Goal: Task Accomplishment & Management: Complete application form

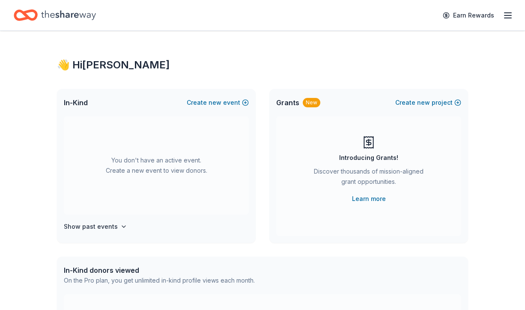
click at [507, 14] on icon "button" at bounding box center [508, 15] width 10 height 10
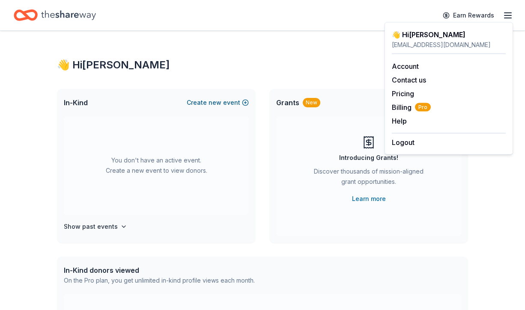
click at [209, 103] on button "Create new event" at bounding box center [218, 103] width 62 height 10
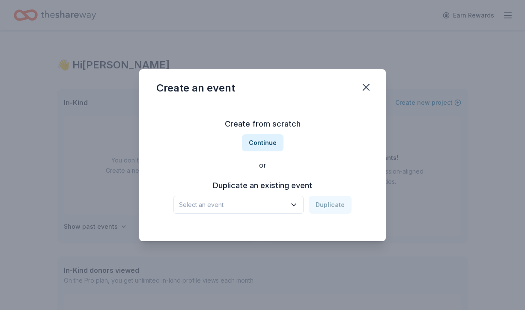
click at [241, 204] on span "Select an event" at bounding box center [232, 205] width 107 height 10
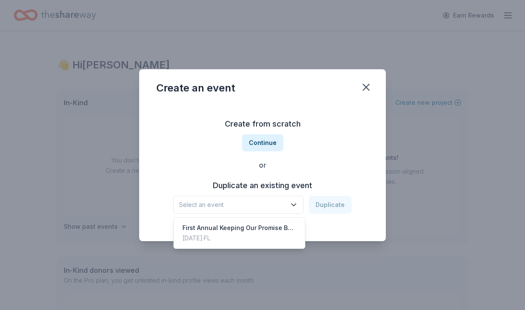
click at [280, 177] on div "Create from scratch Continue or Duplicate an existing event Select an event Dup…" at bounding box center [262, 166] width 212 height 124
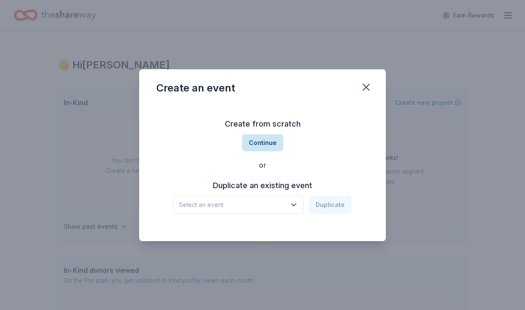
click at [262, 142] on button "Continue" at bounding box center [263, 142] width 42 height 17
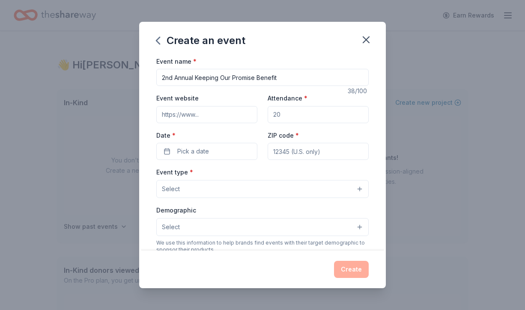
type input "2nd Annual Keeping Our Promise Benefit"
click at [211, 117] on input "Event website" at bounding box center [206, 114] width 101 height 17
click at [182, 114] on input "pipers [DOMAIN_NAME]" at bounding box center [206, 114] width 101 height 17
type input "[DOMAIN_NAME]"
click at [290, 118] on input "Attendance *" at bounding box center [318, 114] width 101 height 17
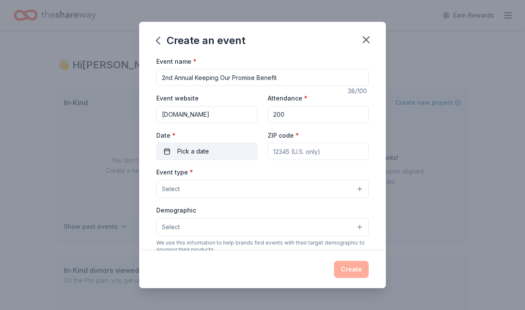
type input "200"
click at [218, 149] on button "Pick a date" at bounding box center [206, 151] width 101 height 17
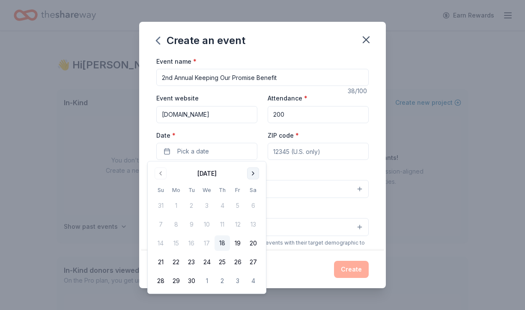
click at [247, 173] on button "Go to next month" at bounding box center [253, 174] width 12 height 12
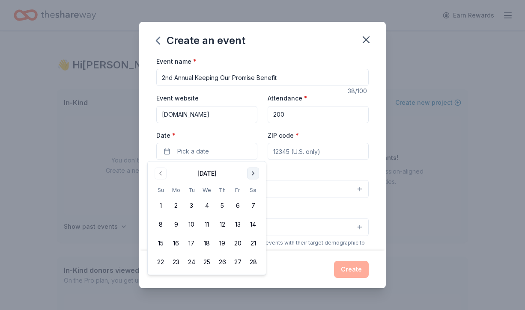
click at [247, 174] on button "Go to next month" at bounding box center [253, 174] width 12 height 12
click at [250, 226] on button "14" at bounding box center [252, 224] width 15 height 15
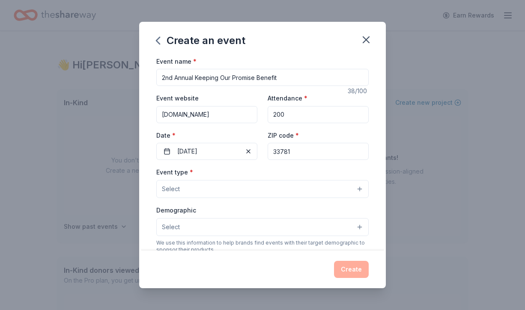
type input "33781"
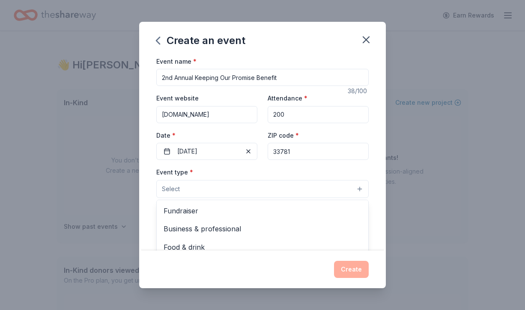
click at [191, 187] on button "Select" at bounding box center [262, 189] width 212 height 18
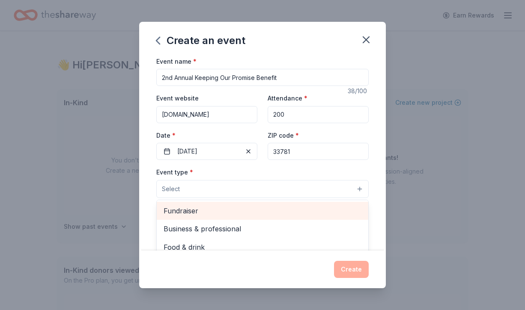
click at [190, 209] on span "Fundraiser" at bounding box center [263, 210] width 198 height 11
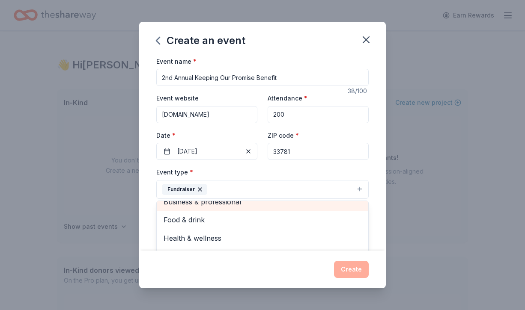
scroll to position [9, 0]
click at [295, 274] on div "Create an event Event name * 2nd Annual Keeping Our Promise Benefit 38 /100 Eve…" at bounding box center [262, 155] width 247 height 267
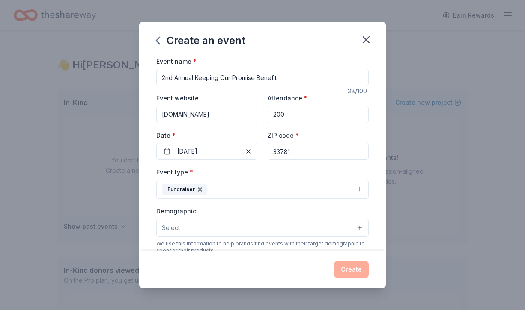
click at [229, 226] on button "Select" at bounding box center [262, 228] width 212 height 18
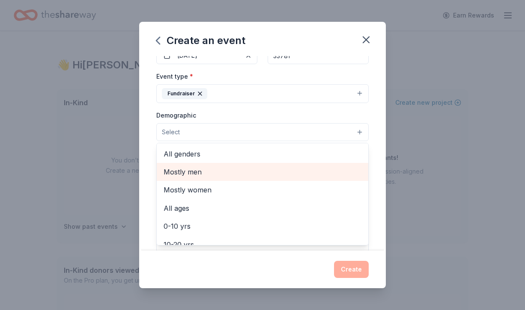
scroll to position [0, 0]
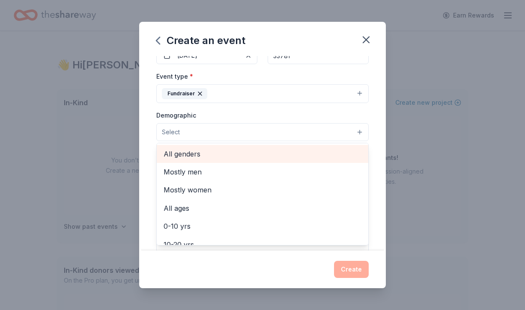
click at [196, 155] on span "All genders" at bounding box center [263, 154] width 198 height 11
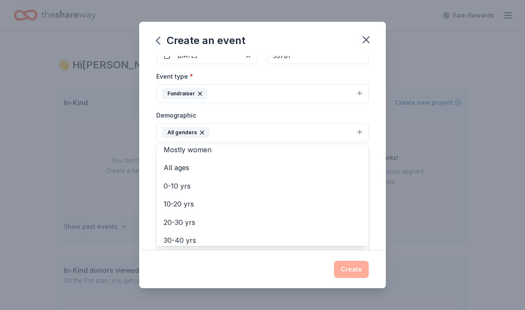
scroll to position [22, 0]
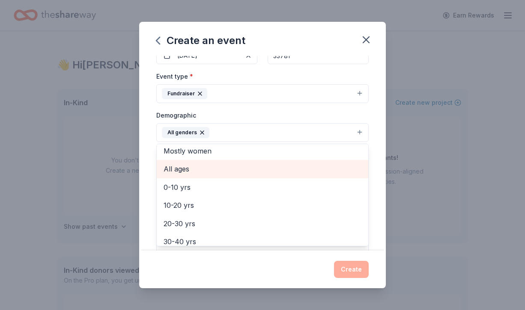
click at [184, 170] on span "All ages" at bounding box center [263, 169] width 198 height 11
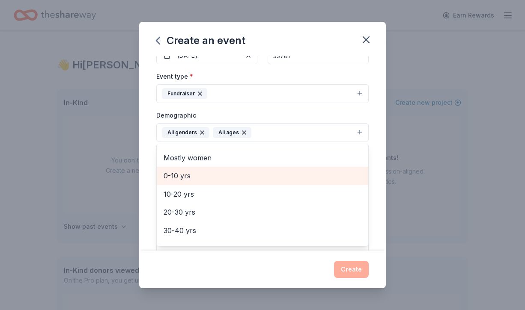
scroll to position [17, 0]
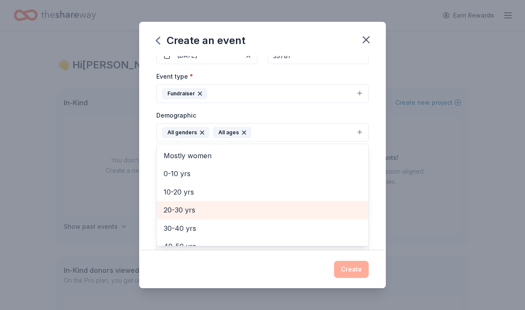
click at [185, 209] on span "20-30 yrs" at bounding box center [263, 210] width 198 height 11
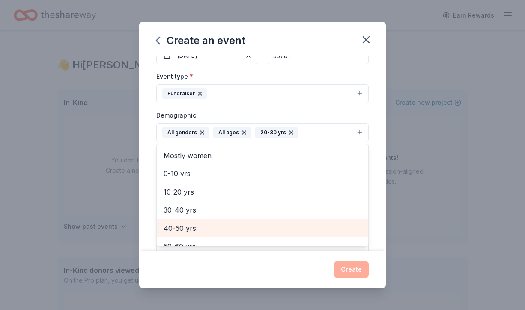
click at [186, 224] on span "40-50 yrs" at bounding box center [263, 228] width 198 height 11
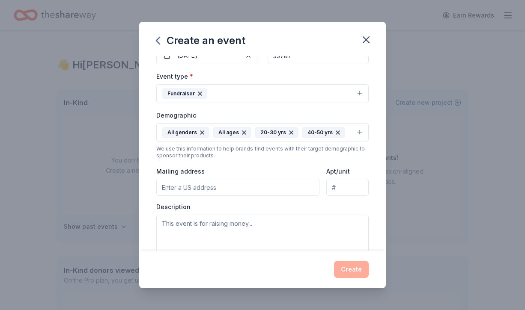
click at [243, 131] on icon "button" at bounding box center [243, 132] width 3 height 3
click at [327, 131] on button "All genders 20-30 yrs 40-50 yrs" at bounding box center [262, 132] width 212 height 19
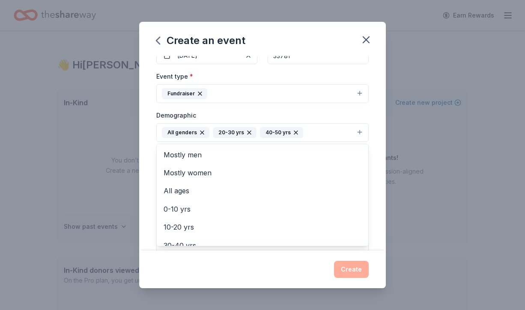
click at [295, 131] on icon "button" at bounding box center [295, 132] width 3 height 3
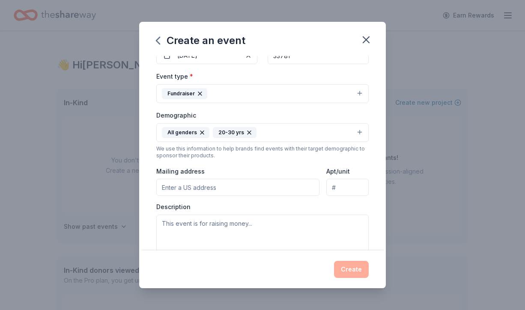
click at [248, 129] on icon "button" at bounding box center [249, 132] width 7 height 7
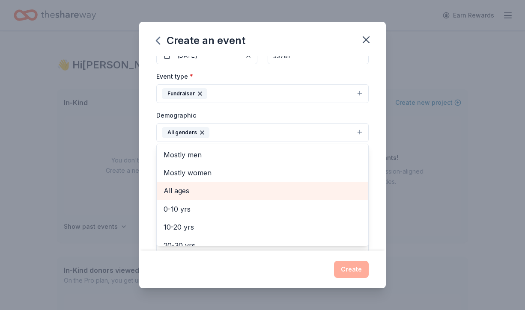
click at [187, 188] on span "All ages" at bounding box center [263, 190] width 198 height 11
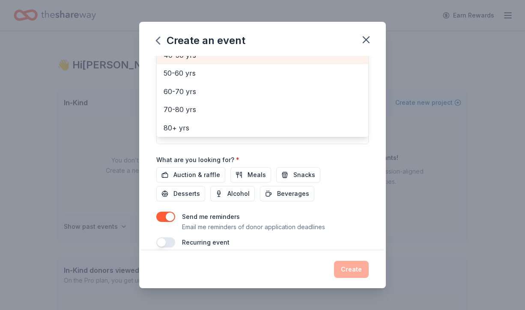
scroll to position [208, 0]
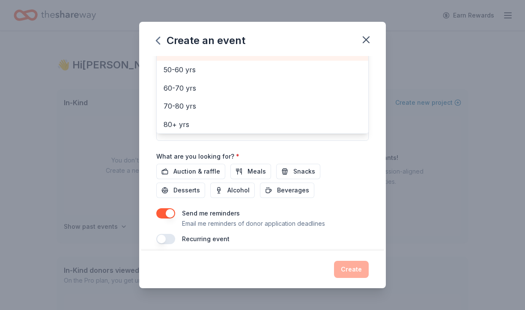
click at [209, 169] on div "Event name * 2nd Annual Keeping Our Promise Benefit 38 /100 Event website [DOMA…" at bounding box center [262, 46] width 212 height 397
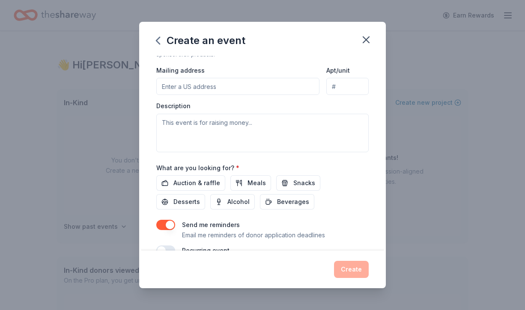
scroll to position [198, 0]
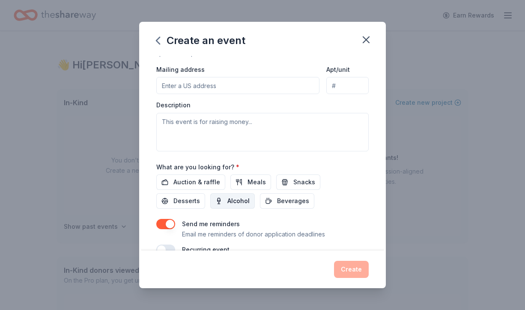
click at [227, 199] on span "Alcohol" at bounding box center [238, 201] width 22 height 10
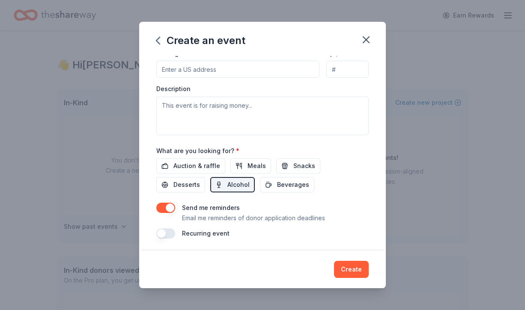
scroll to position [214, 0]
click at [186, 163] on span "Auction & raffle" at bounding box center [196, 166] width 47 height 10
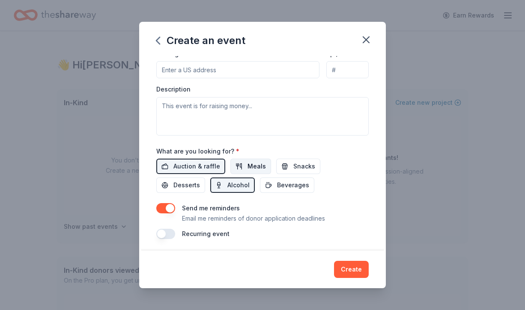
click at [257, 166] on span "Meals" at bounding box center [256, 166] width 18 height 10
click at [286, 162] on button "Snacks" at bounding box center [298, 166] width 44 height 15
click at [200, 180] on span "Desserts" at bounding box center [186, 185] width 27 height 10
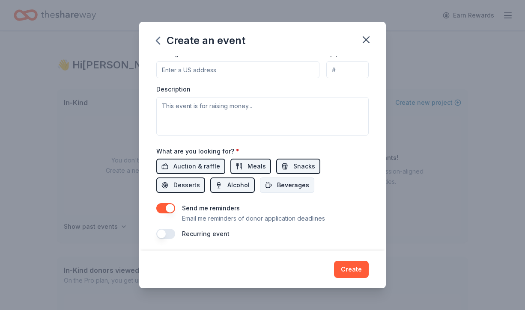
click at [277, 182] on span "Beverages" at bounding box center [293, 185] width 32 height 10
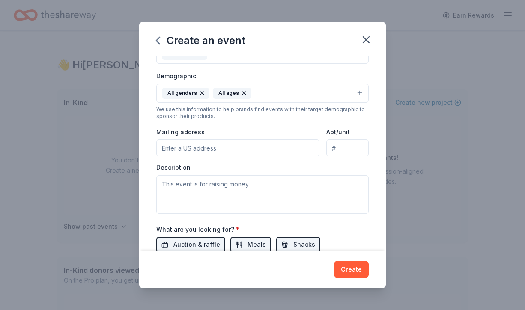
scroll to position [128, 0]
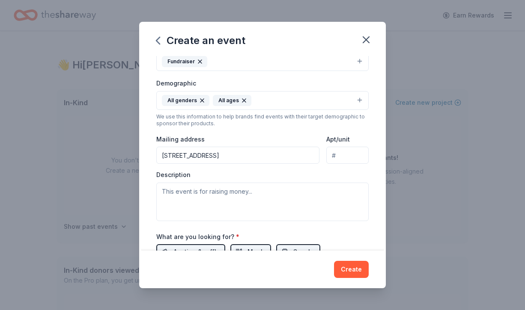
type input "[STREET_ADDRESS]"
type input "3017"
click at [254, 156] on input "[STREET_ADDRESS]" at bounding box center [237, 155] width 163 height 17
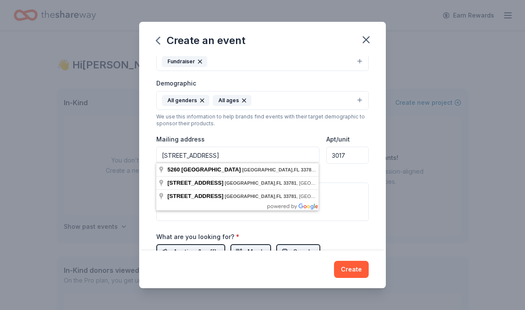
click at [254, 156] on input "[STREET_ADDRESS]" at bounding box center [237, 155] width 163 height 17
click at [325, 173] on div "Description" at bounding box center [262, 196] width 212 height 51
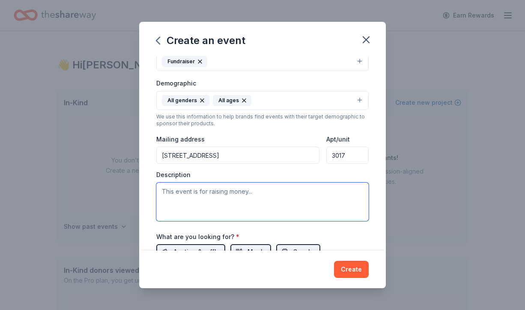
click at [201, 186] on textarea at bounding box center [262, 202] width 212 height 39
paste textarea "In [DATE], we are hosting our 2nd Annual Keeping Our Promise Benefit, to raise …"
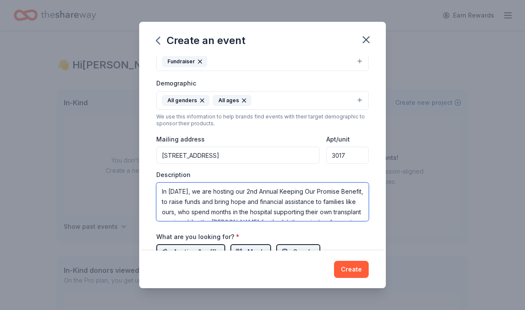
scroll to position [0, 0]
click at [173, 190] on textarea "In [DATE], we are hosting our 2nd Annual Keeping Our Promise Benefit, to raise …" at bounding box center [262, 202] width 212 height 39
click at [318, 210] on textarea "In [DATE], we are hosting our 2nd Annual Keeping Our Promise Benefit, to raise …" at bounding box center [262, 202] width 212 height 39
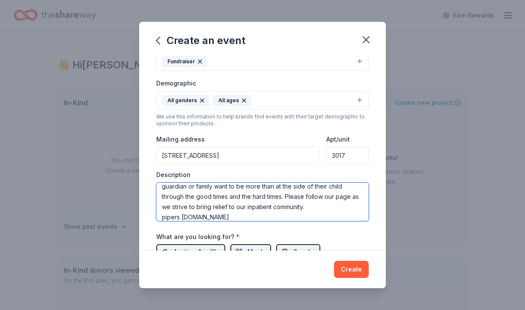
type textarea "In [DATE], we are hosting our 2nd Annual Keeping Our Promise Benefit, to raise …"
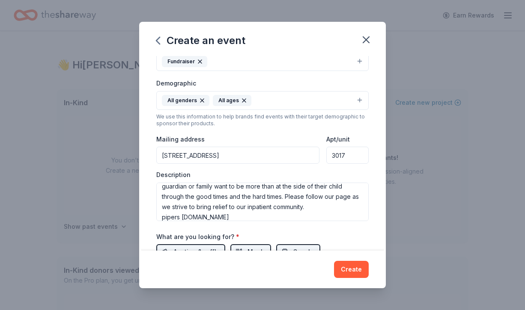
click at [351, 174] on div "Description In [DATE], we are hosting our 2nd Annual Keeping Our Promise Benefi…" at bounding box center [262, 196] width 212 height 51
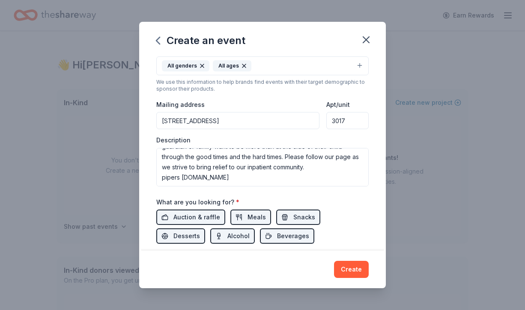
scroll to position [161, 0]
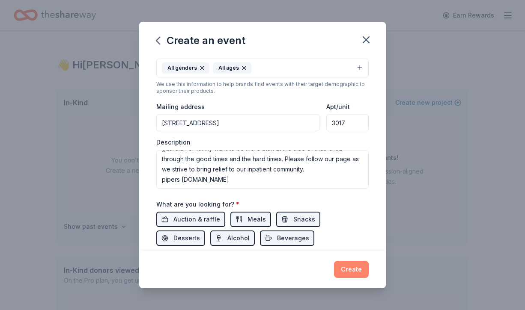
click at [352, 274] on button "Create" at bounding box center [351, 269] width 35 height 17
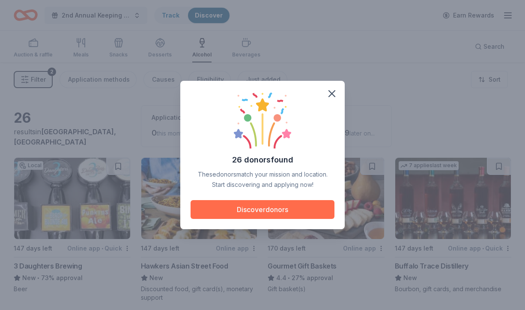
click at [265, 208] on button "Discover donors" at bounding box center [262, 209] width 144 height 19
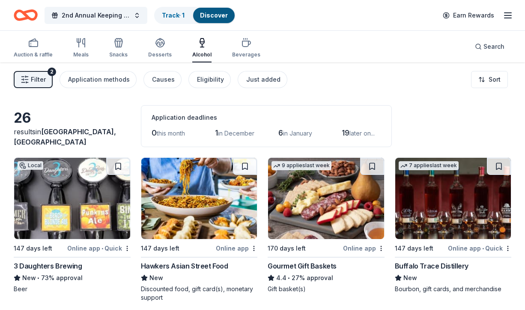
click at [310, 35] on div "Auction & raffle Meals Snacks Desserts Alcohol Beverages Search" at bounding box center [262, 47] width 497 height 32
click at [411, 85] on div "Filter 2 Application methods Causes Eligibility Just added Sort" at bounding box center [262, 79] width 525 height 34
click at [358, 12] on div "2nd Annual Keeping Our Promise Benefit Track · 1 Discover Earn Rewards" at bounding box center [262, 15] width 497 height 20
click at [401, 39] on div "Auction & raffle Meals Snacks Desserts Alcohol Beverages Search" at bounding box center [262, 47] width 497 height 32
click at [507, 16] on icon "button" at bounding box center [508, 15] width 10 height 10
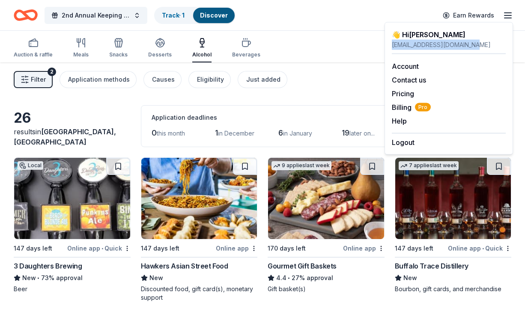
drag, startPoint x: 478, startPoint y: 46, endPoint x: 391, endPoint y: 45, distance: 87.3
click at [391, 45] on div "👋 Hi Vanessa [EMAIL_ADDRESS][DOMAIN_NAME] Account Contact us Pricing Billing Pr…" at bounding box center [448, 88] width 128 height 133
copy div "[EMAIL_ADDRESS][DOMAIN_NAME]"
click at [341, 47] on div "Auction & raffle Meals Snacks Desserts Alcohol Beverages Search" at bounding box center [262, 47] width 497 height 32
